Goal: Ask a question

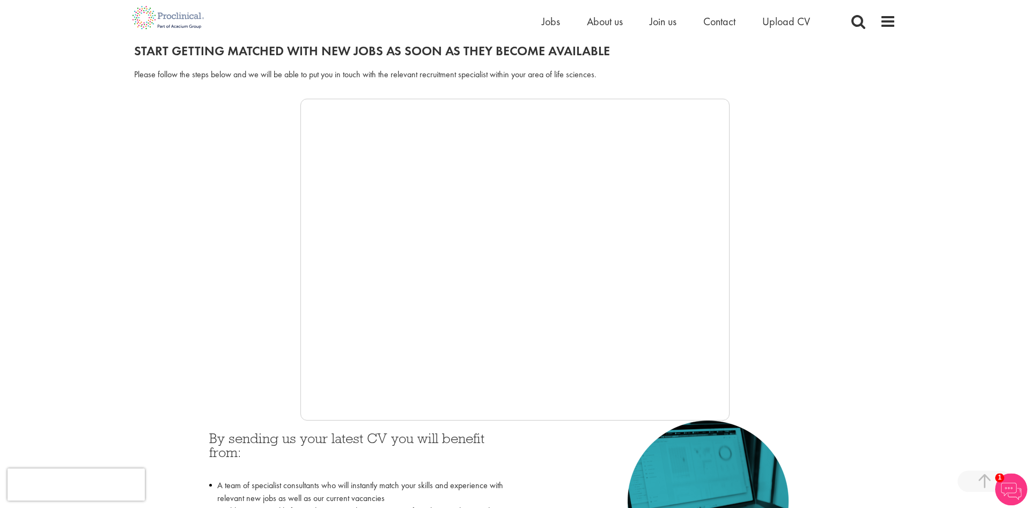
scroll to position [274, 0]
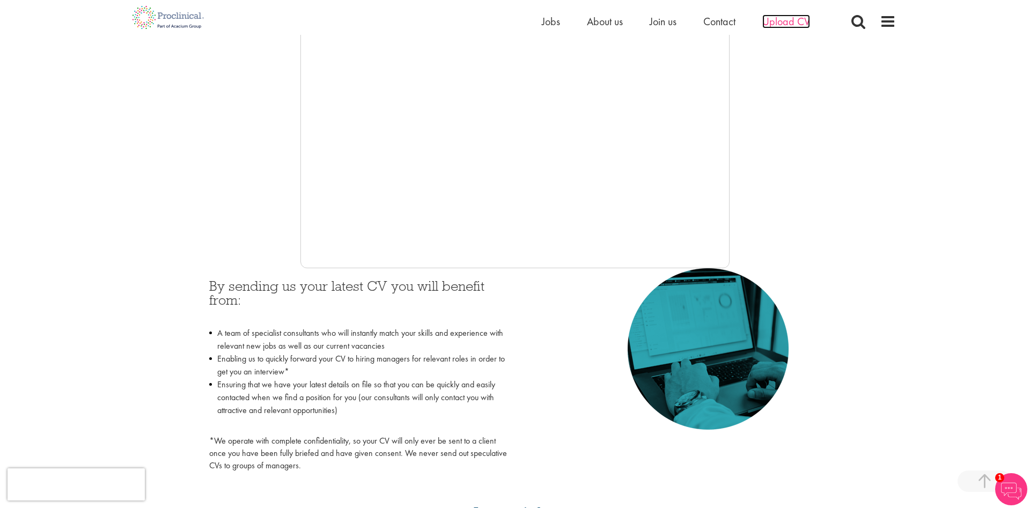
click at [784, 18] on span "Upload CV" at bounding box center [786, 21] width 48 height 14
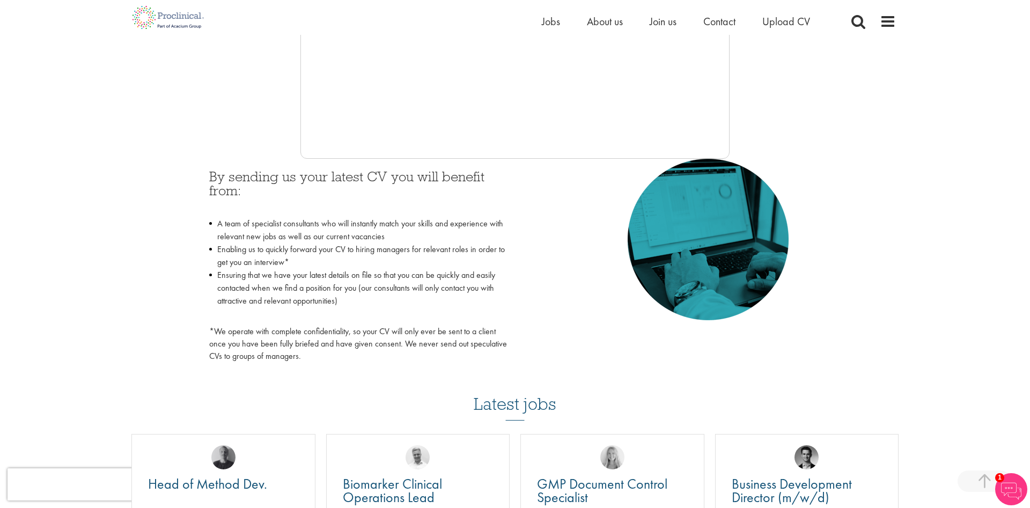
scroll to position [492, 0]
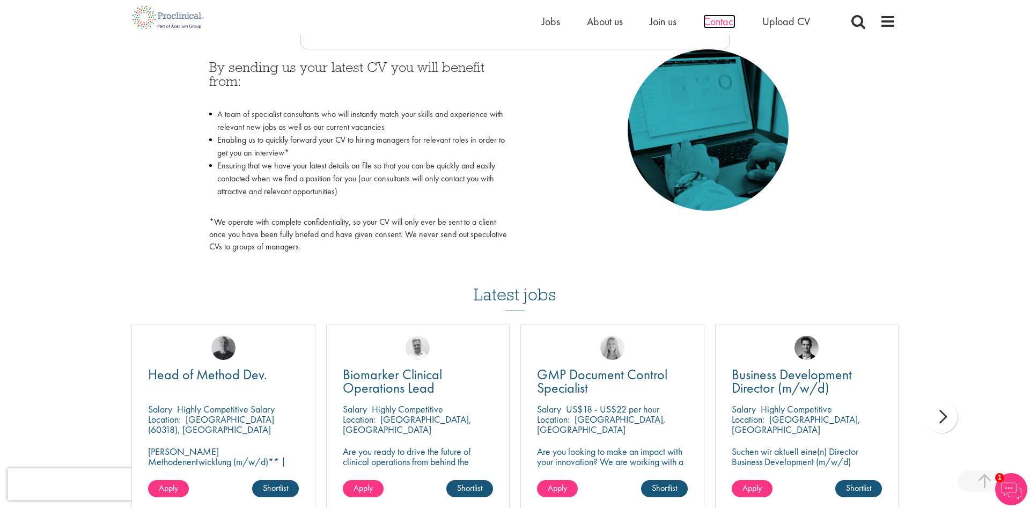
click at [727, 18] on span "Contact" at bounding box center [719, 21] width 32 height 14
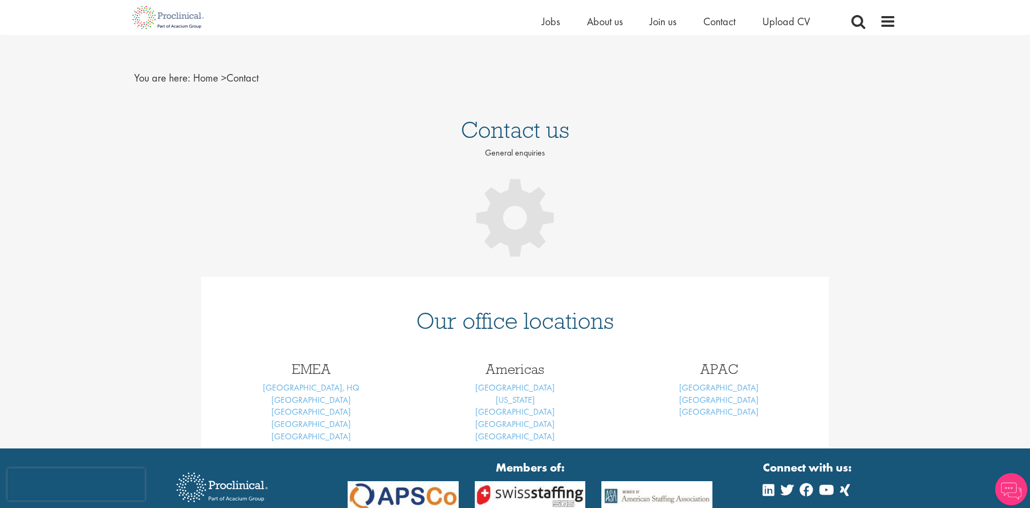
scroll to position [7, 0]
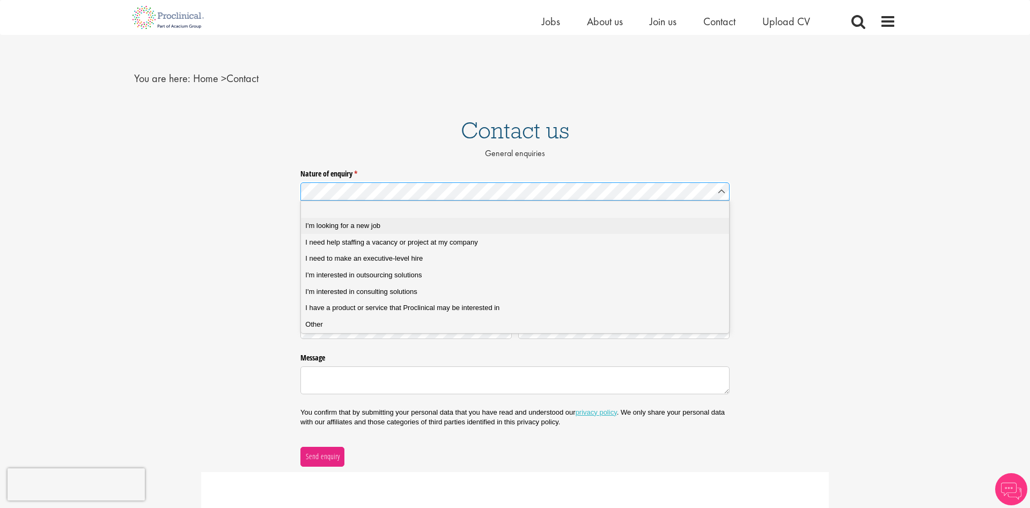
click at [403, 224] on div "I'm looking for a new job" at bounding box center [514, 226] width 419 height 10
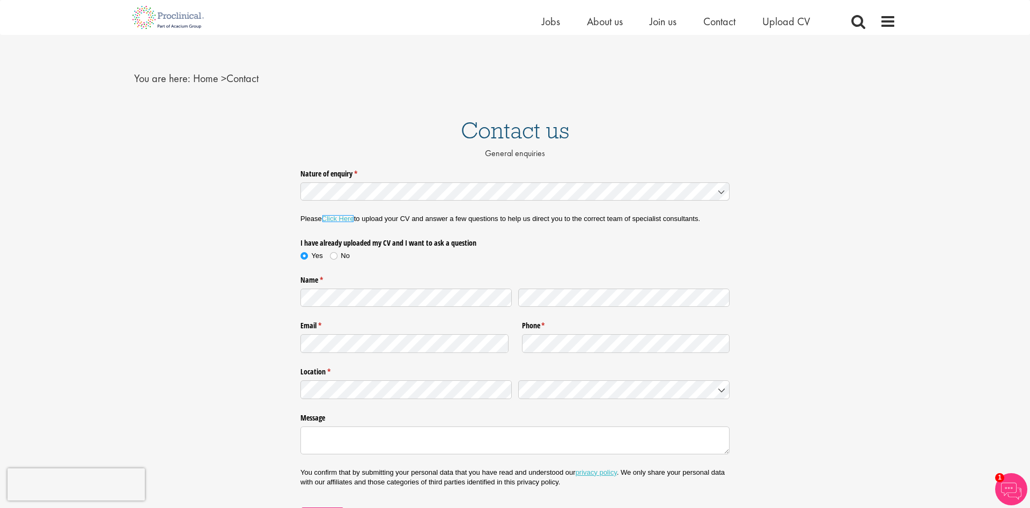
click at [347, 220] on link "Click Here" at bounding box center [338, 219] width 32 height 8
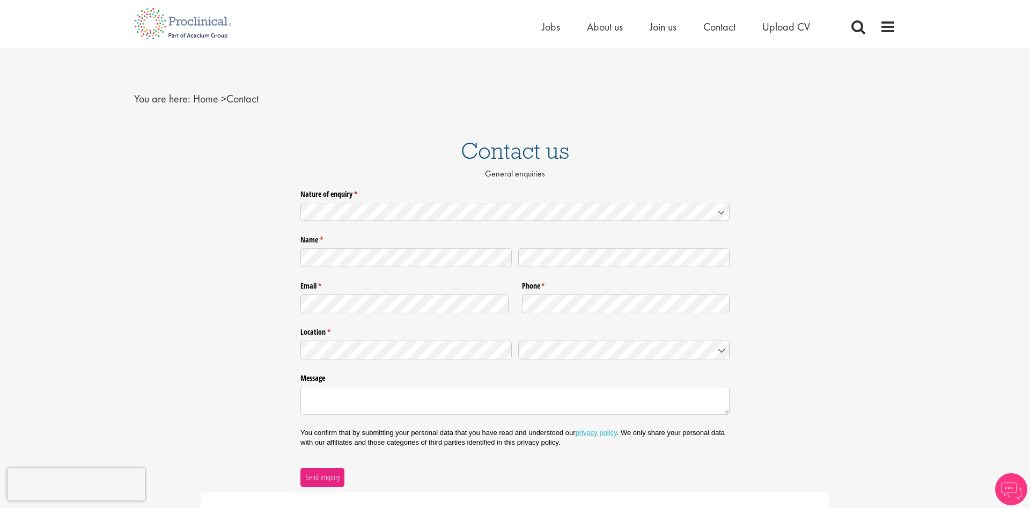
scroll to position [1, 0]
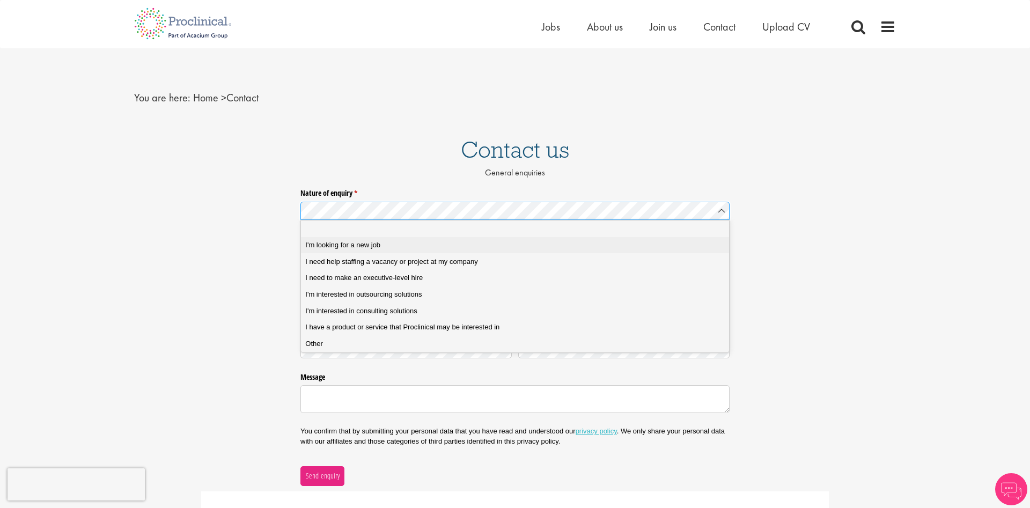
click at [417, 239] on job "I'm looking for a new job" at bounding box center [515, 245] width 428 height 17
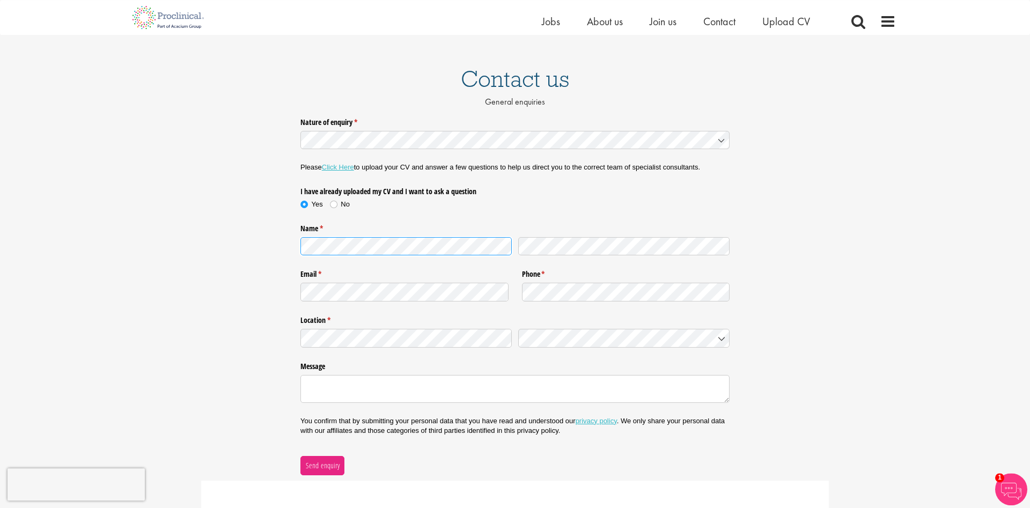
scroll to position [110, 0]
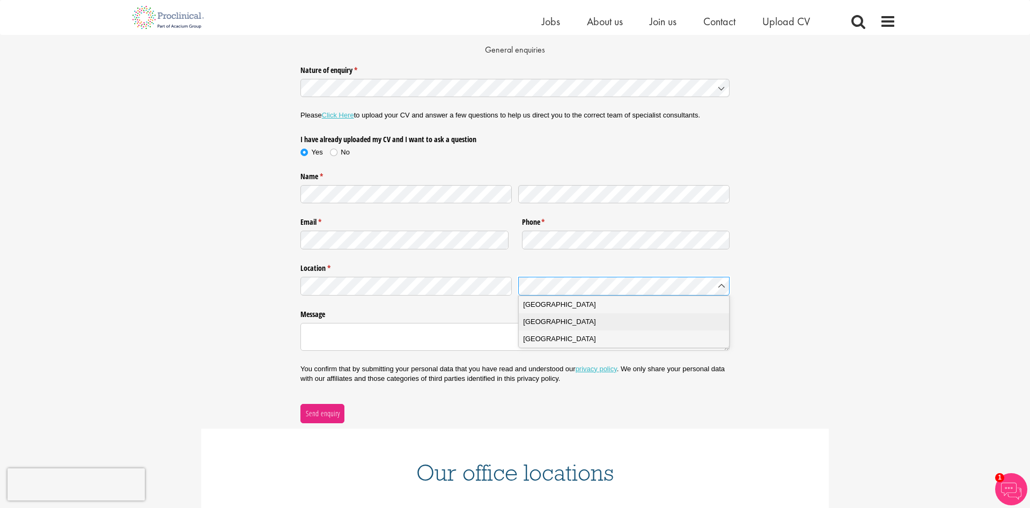
click at [659, 327] on div "United Kingdom" at bounding box center [623, 321] width 201 height 11
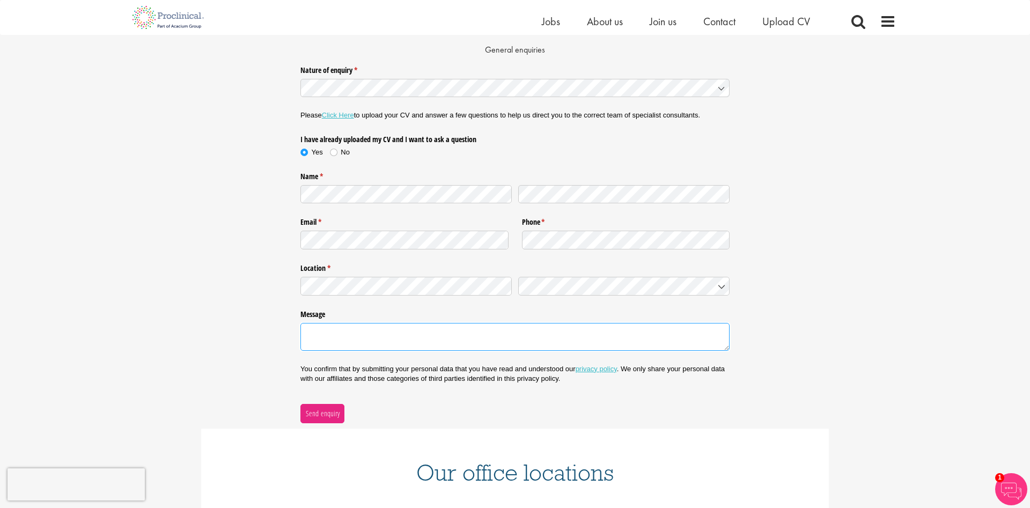
drag, startPoint x: 378, startPoint y: 333, endPoint x: 382, endPoint y: 329, distance: 6.1
click at [378, 333] on textarea "Message" at bounding box center [514, 337] width 429 height 28
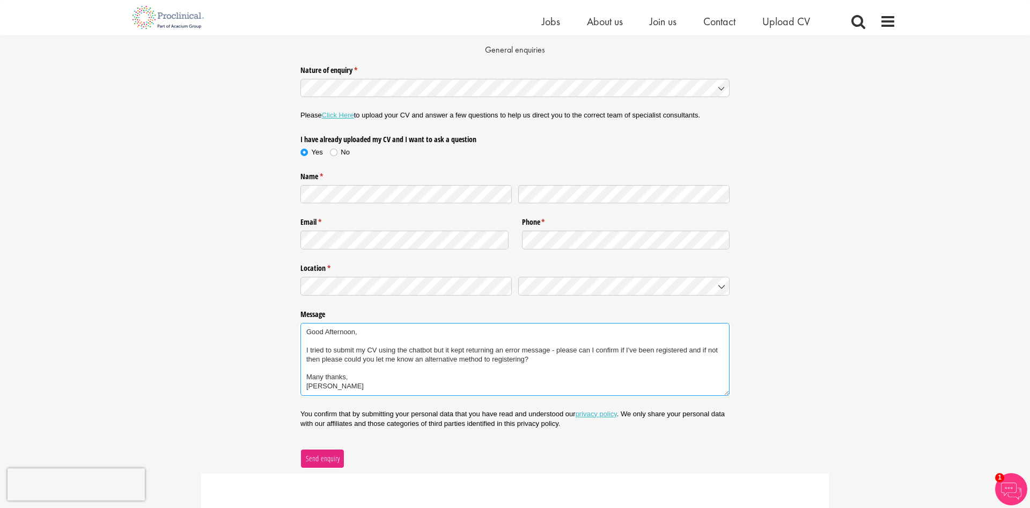
scroll to position [275, 0]
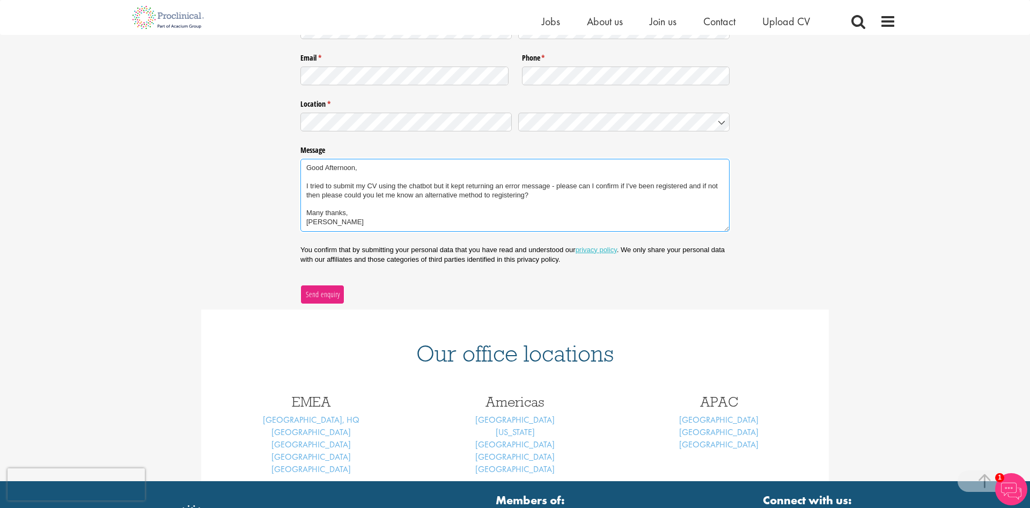
type textarea "Good Afternoon, I tried to submit my CV using the chatbot but it kept returning…"
click at [327, 300] on span "Send enquiry" at bounding box center [322, 295] width 35 height 12
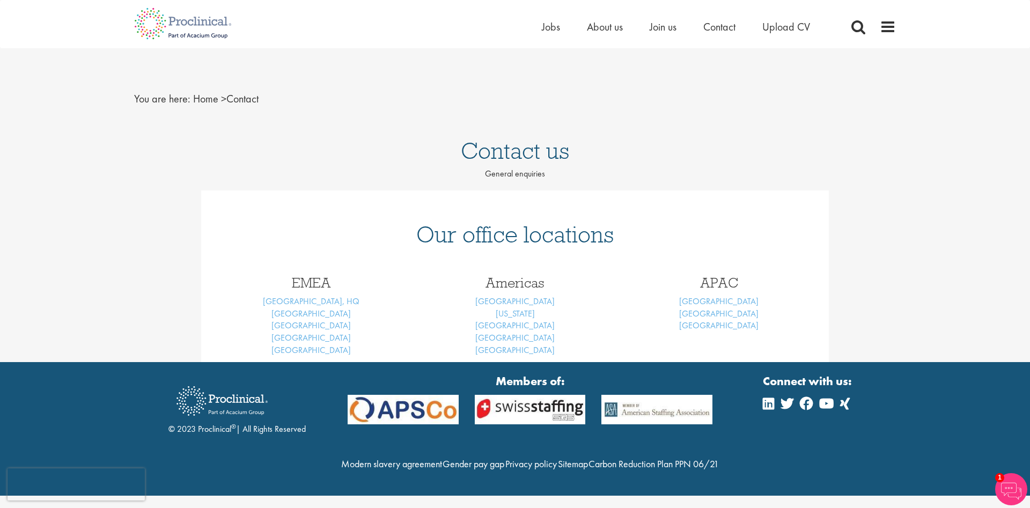
scroll to position [0, 0]
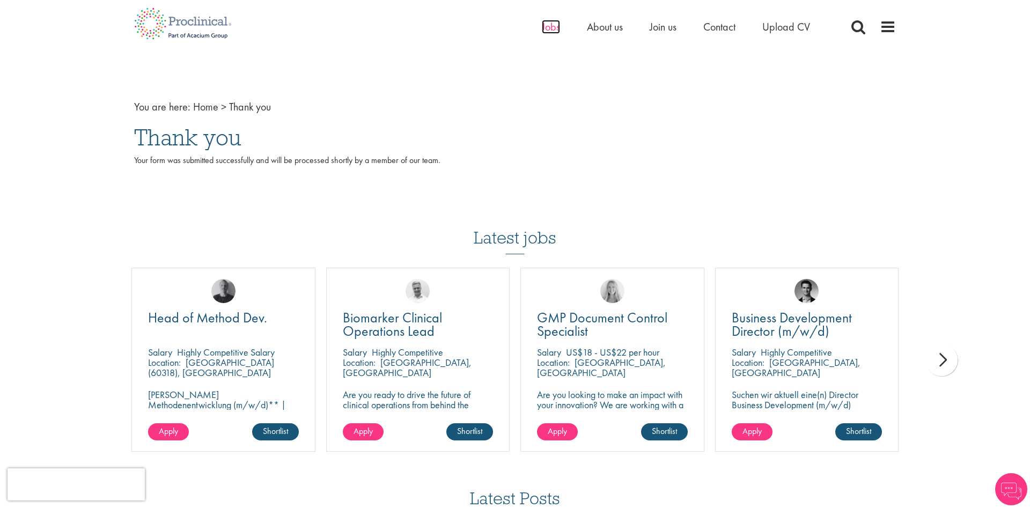
click at [543, 30] on span "Jobs" at bounding box center [551, 27] width 18 height 14
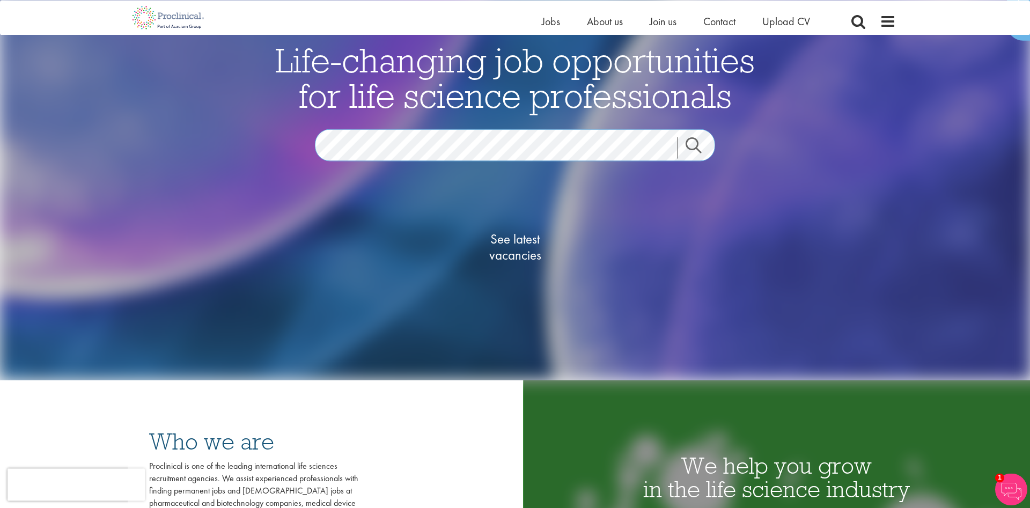
scroll to position [109, 0]
click at [521, 252] on span "See latest vacancies" at bounding box center [514, 246] width 107 height 32
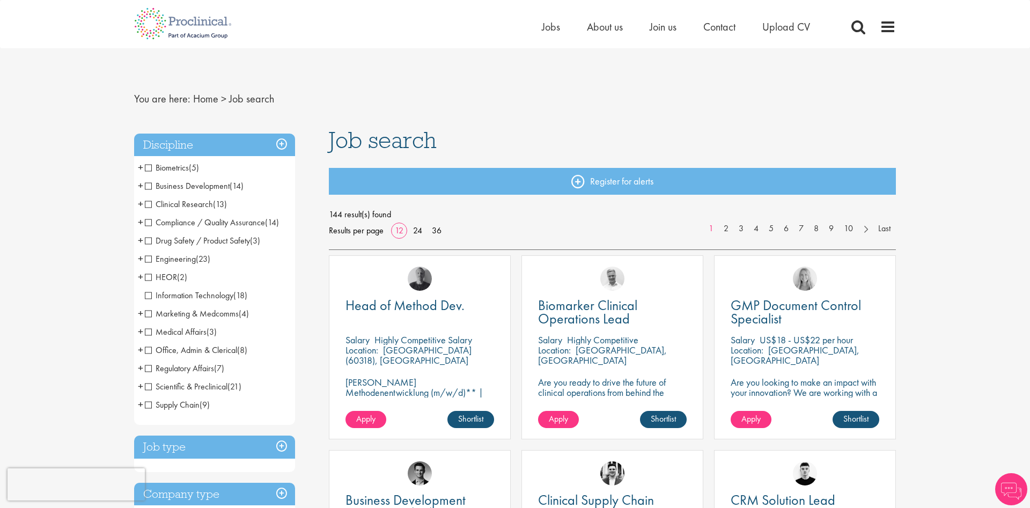
click at [148, 313] on span "Marketing & Medcomms" at bounding box center [192, 313] width 94 height 11
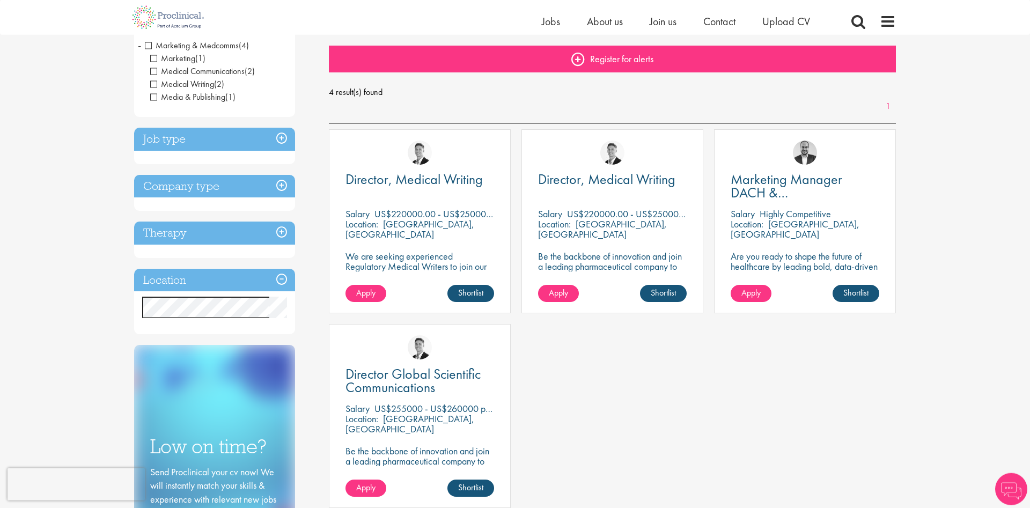
scroll to position [109, 0]
